Goal: Check status

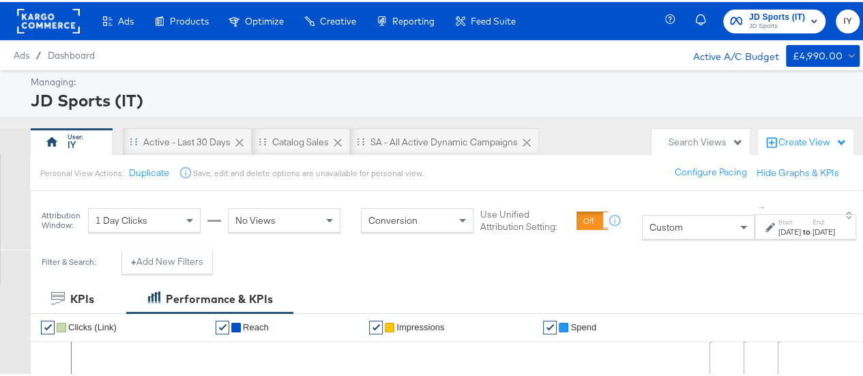
click at [758, 19] on span "JD Sports" at bounding box center [777, 24] width 56 height 11
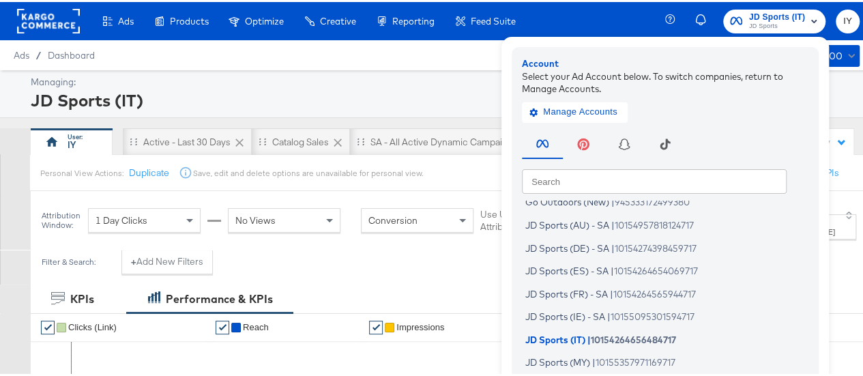
scroll to position [100, 0]
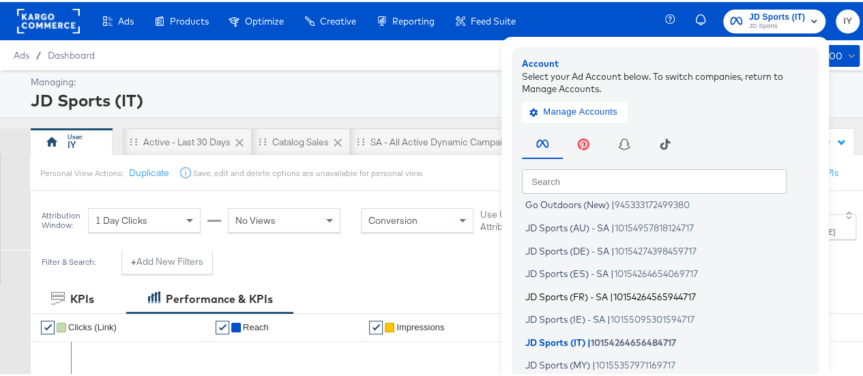
click at [614, 292] on span "10154264565944717" at bounding box center [655, 294] width 83 height 11
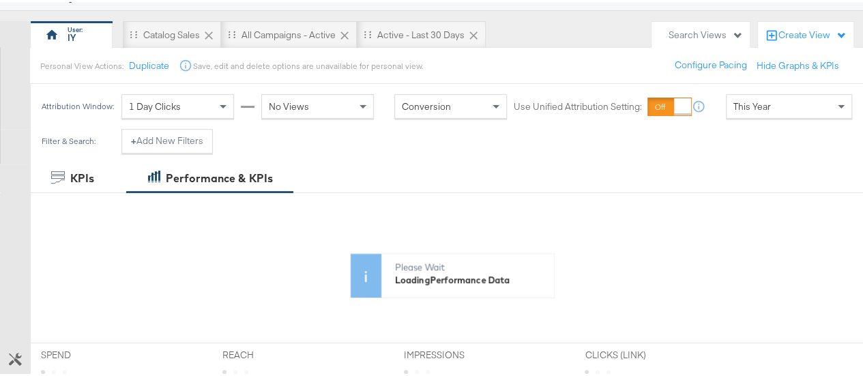
scroll to position [115, 0]
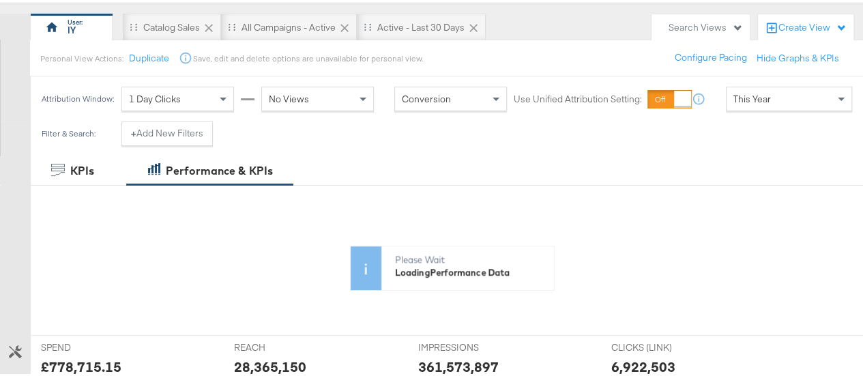
click at [738, 100] on span "This Year" at bounding box center [753, 97] width 38 height 12
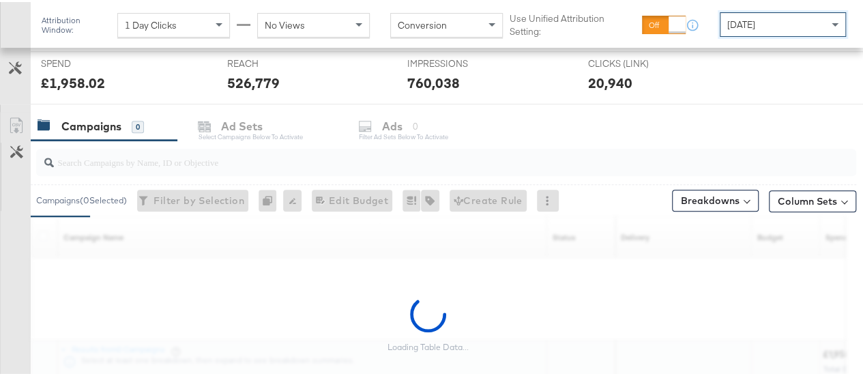
scroll to position [521, 0]
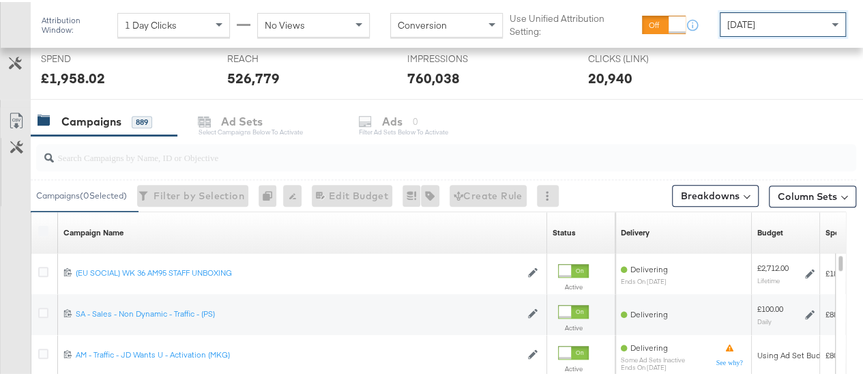
click at [217, 143] on input "search" at bounding box center [419, 150] width 731 height 27
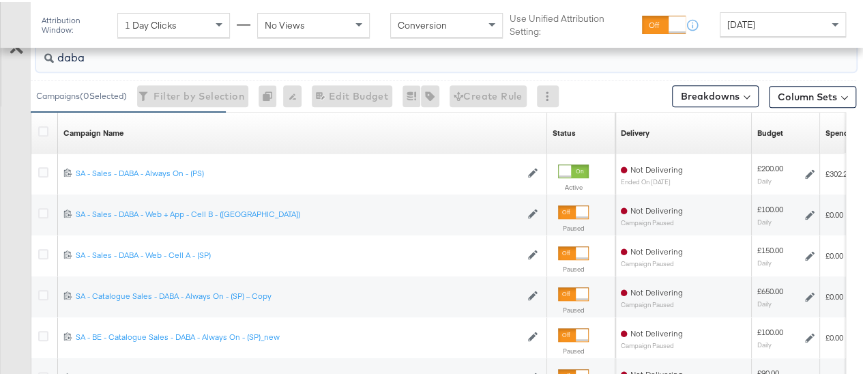
scroll to position [650, 0]
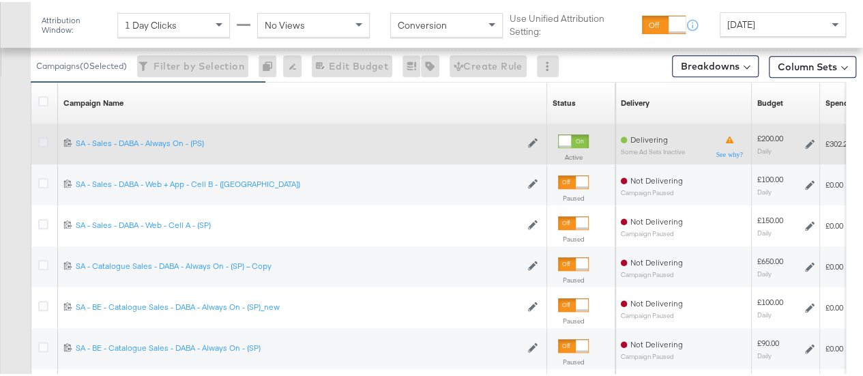
type input "daba"
click at [45, 140] on icon at bounding box center [43, 140] width 10 height 10
click at [0, 0] on input "checkbox" at bounding box center [0, 0] width 0 height 0
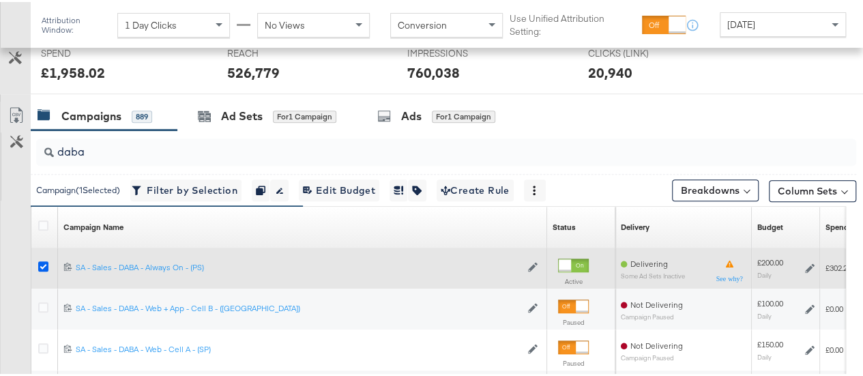
scroll to position [525, 0]
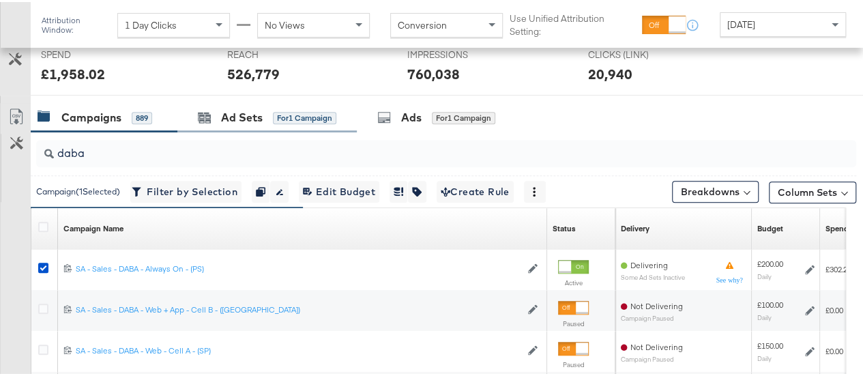
click at [285, 104] on div "Ad Sets for 1 Campaign" at bounding box center [267, 115] width 180 height 29
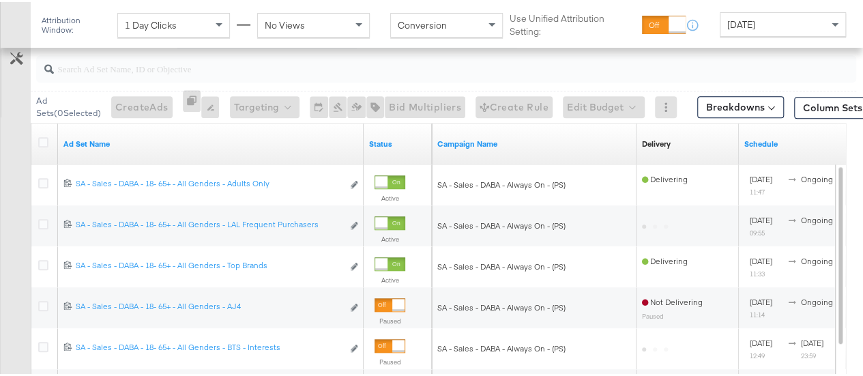
scroll to position [611, 0]
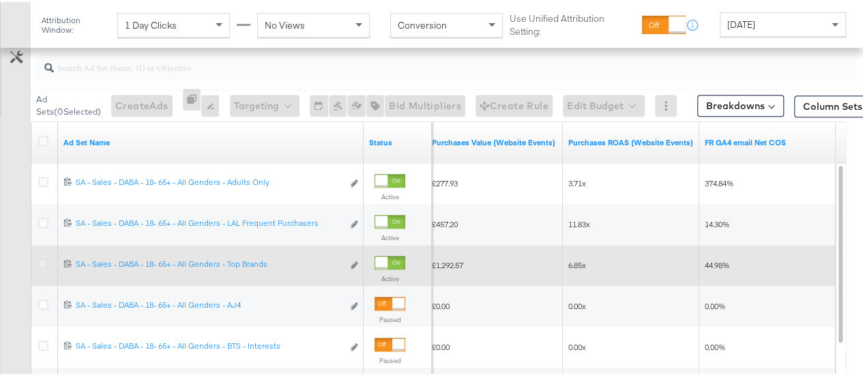
click at [44, 260] on icon at bounding box center [43, 262] width 10 height 10
click at [0, 0] on input "checkbox" at bounding box center [0, 0] width 0 height 0
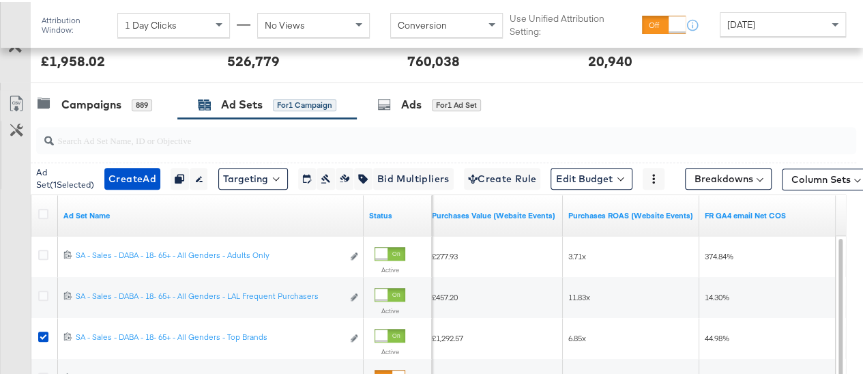
scroll to position [537, 0]
click at [407, 92] on div "Ads for 1 Ad Set" at bounding box center [437, 103] width 160 height 29
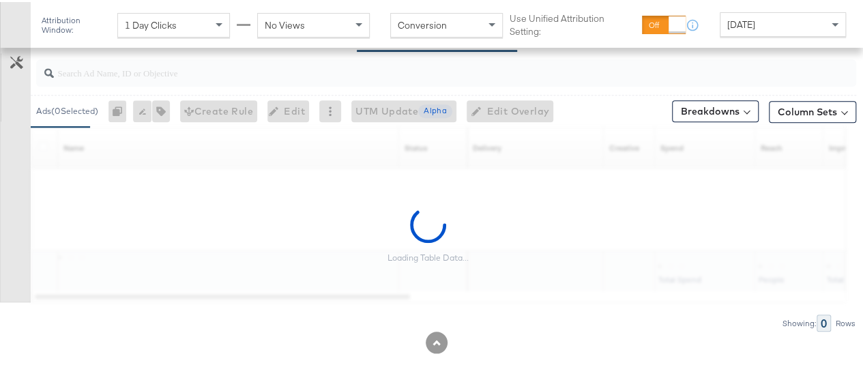
scroll to position [616, 0]
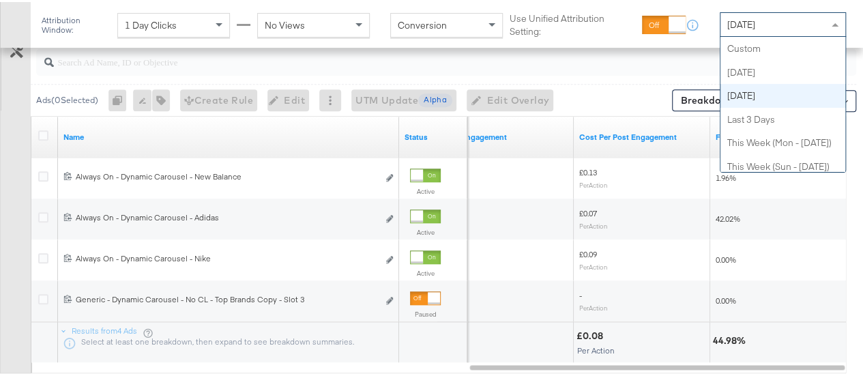
click at [759, 31] on div "[DATE]" at bounding box center [783, 22] width 125 height 23
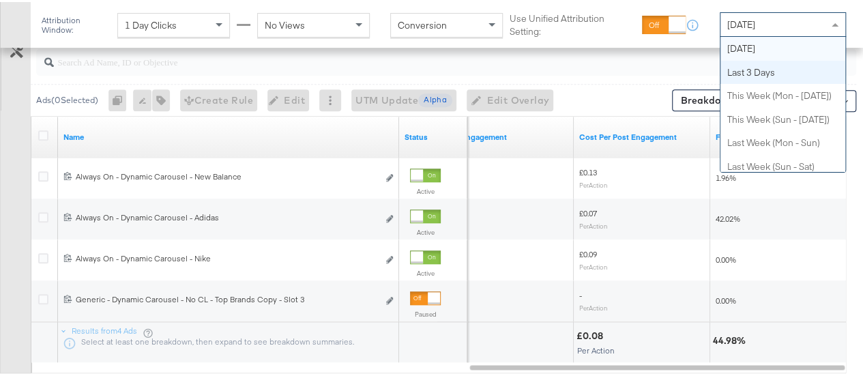
scroll to position [0, 0]
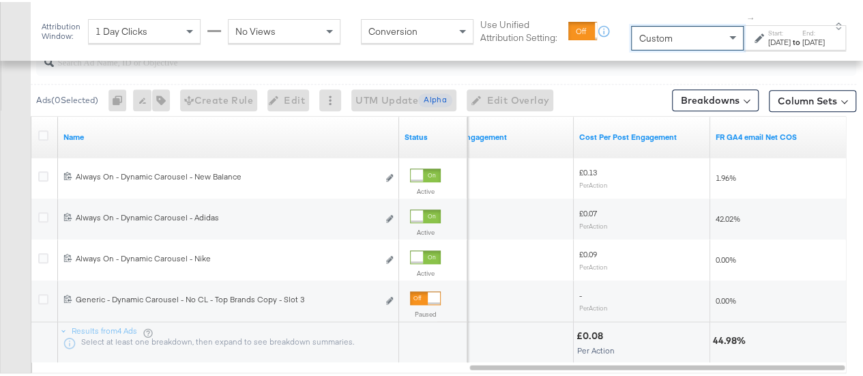
click at [755, 29] on div "Start: [DATE] to End: [DATE]" at bounding box center [790, 37] width 70 height 20
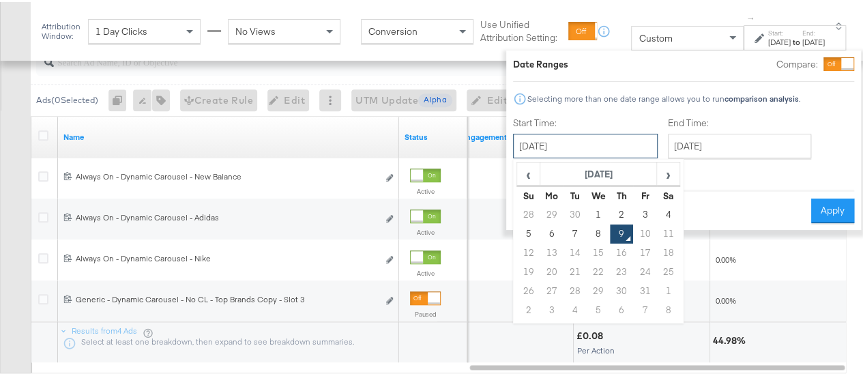
click at [565, 155] on input "[DATE]" at bounding box center [585, 144] width 145 height 25
click at [517, 233] on td "5" at bounding box center [528, 232] width 23 height 19
type input "[DATE]"
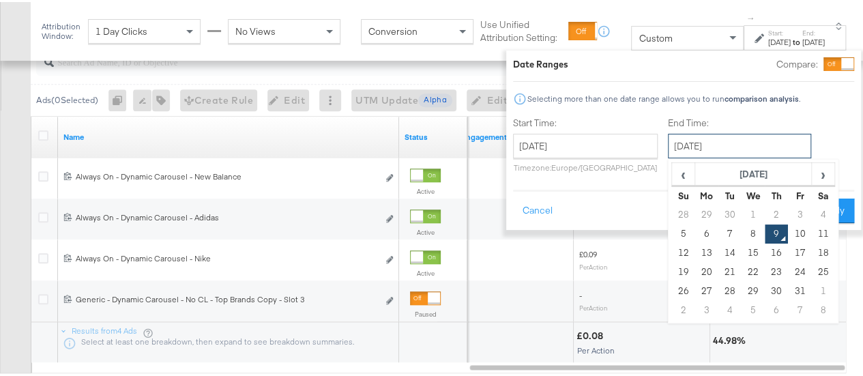
click at [745, 139] on input "[DATE]" at bounding box center [739, 144] width 143 height 25
click at [742, 232] on td "8" at bounding box center [753, 232] width 23 height 19
type input "[DATE]"
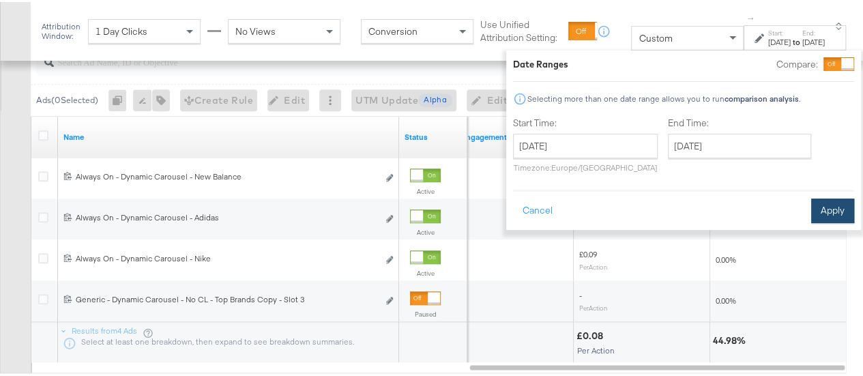
click at [812, 206] on button "Apply" at bounding box center [833, 209] width 43 height 25
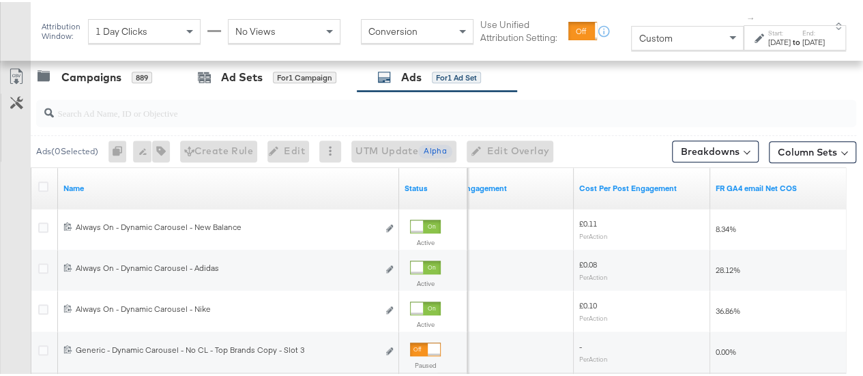
scroll to position [579, 0]
click at [225, 83] on div "Ad Sets for 1 Campaign" at bounding box center [267, 75] width 180 height 29
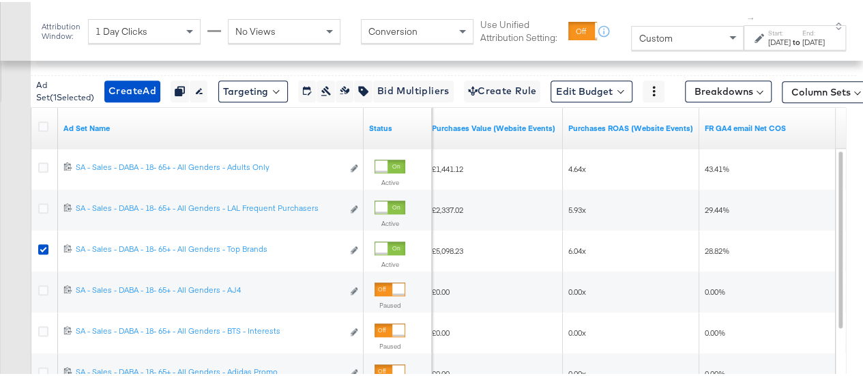
scroll to position [0, 0]
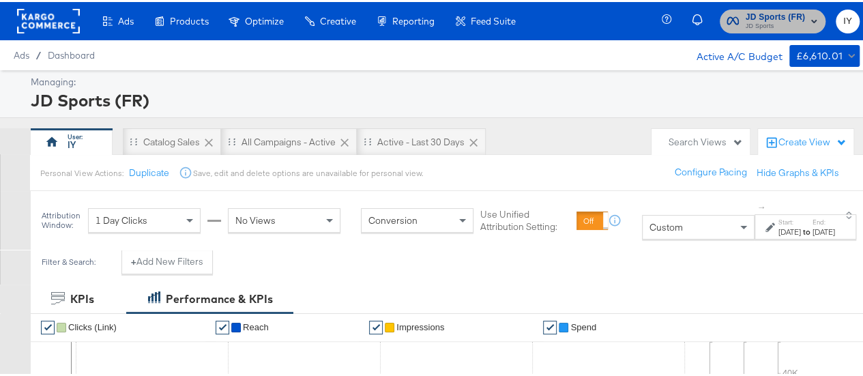
click at [765, 25] on span "JD Sports" at bounding box center [776, 24] width 60 height 11
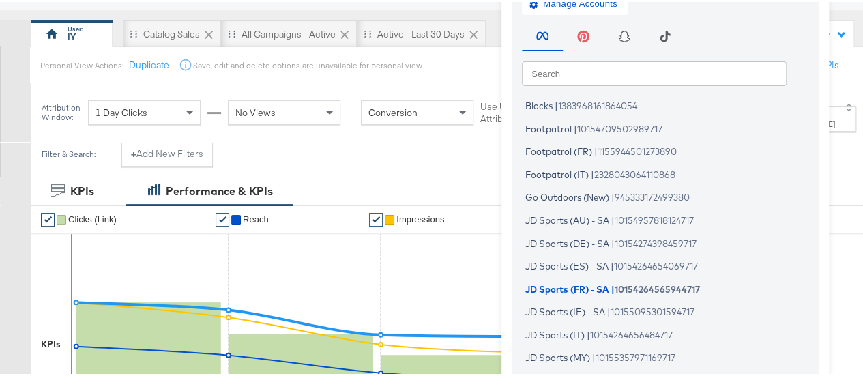
scroll to position [117, 0]
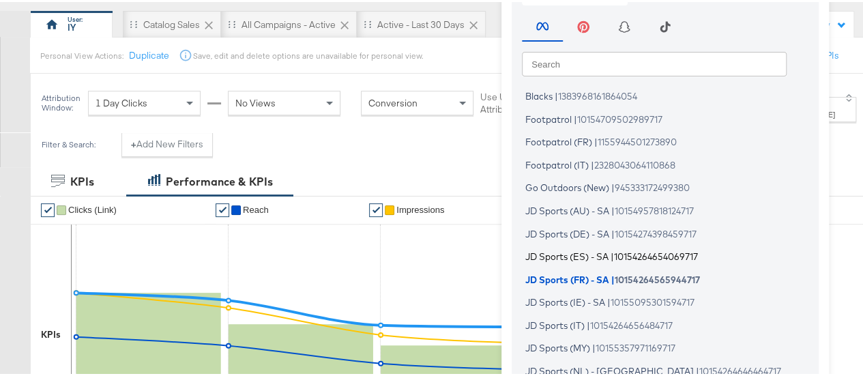
click at [599, 253] on span "JD Sports (ES) - SA" at bounding box center [567, 254] width 83 height 11
